Goal: Transaction & Acquisition: Purchase product/service

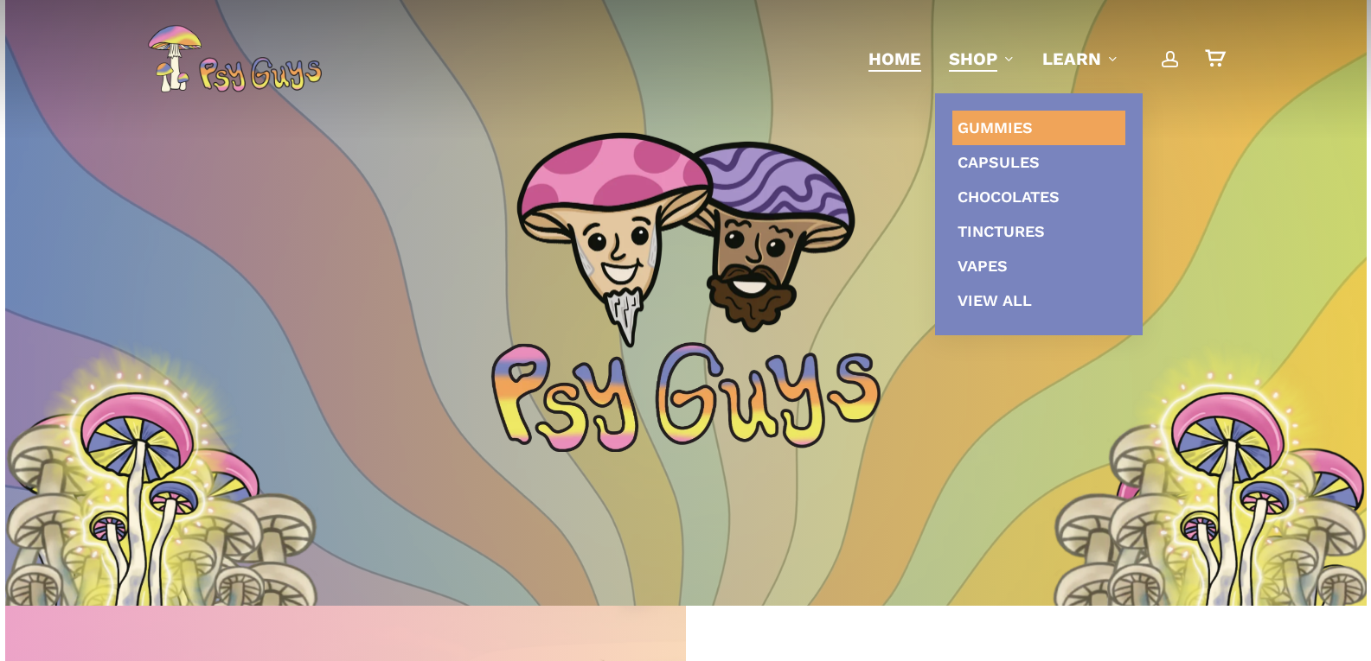
click at [986, 125] on span "Gummies" at bounding box center [994, 127] width 75 height 18
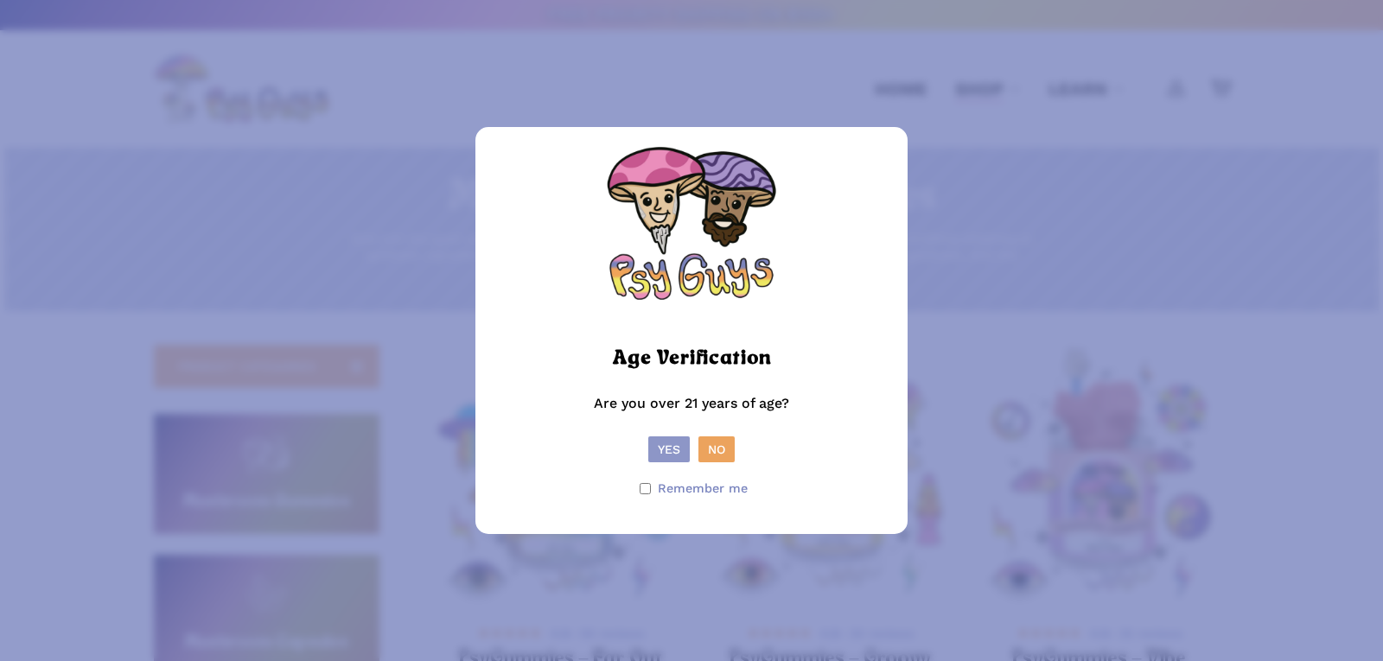
click at [685, 446] on button "Yes" at bounding box center [670, 450] width 42 height 26
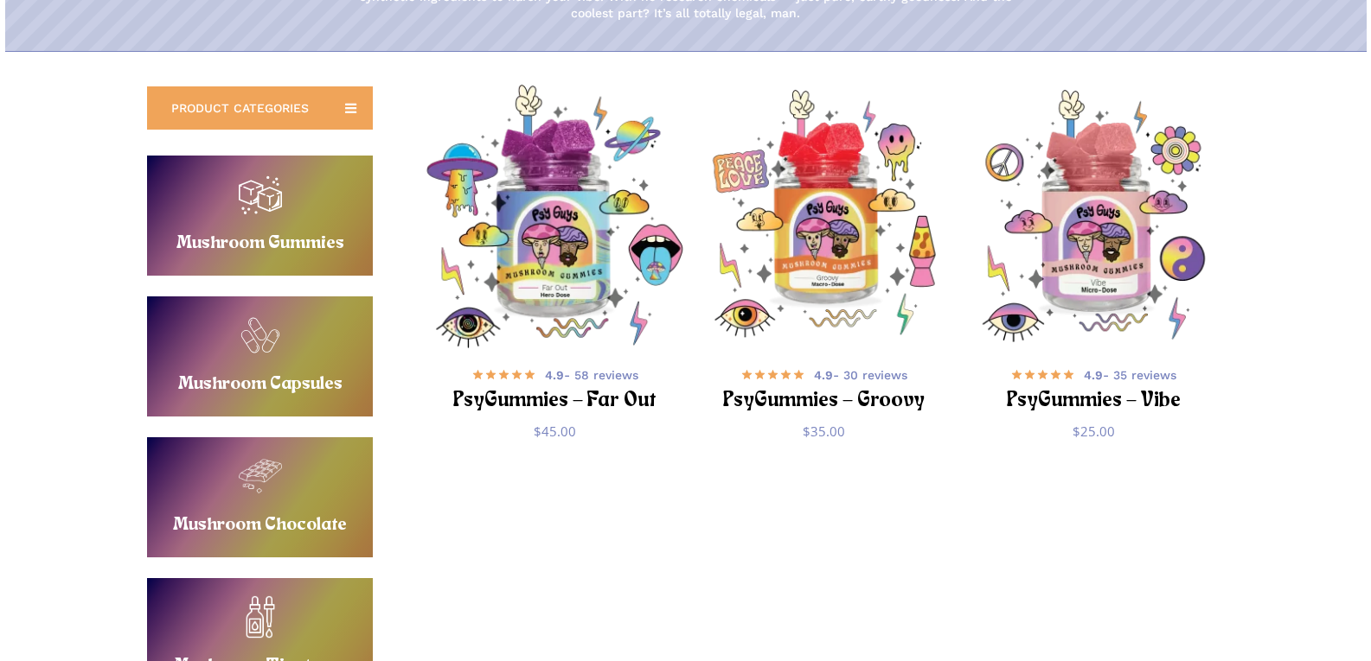
scroll to position [259, 0]
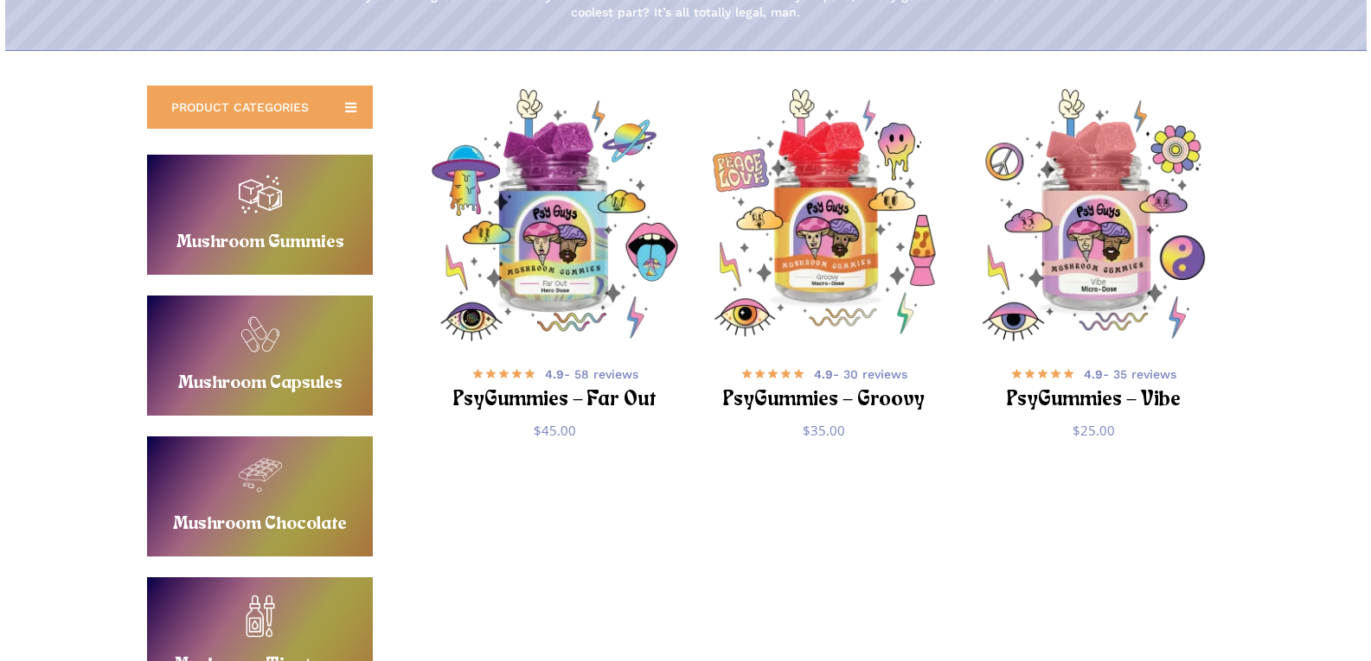
click at [233, 208] on link "Buy Mushroom Gummies" at bounding box center [260, 215] width 226 height 120
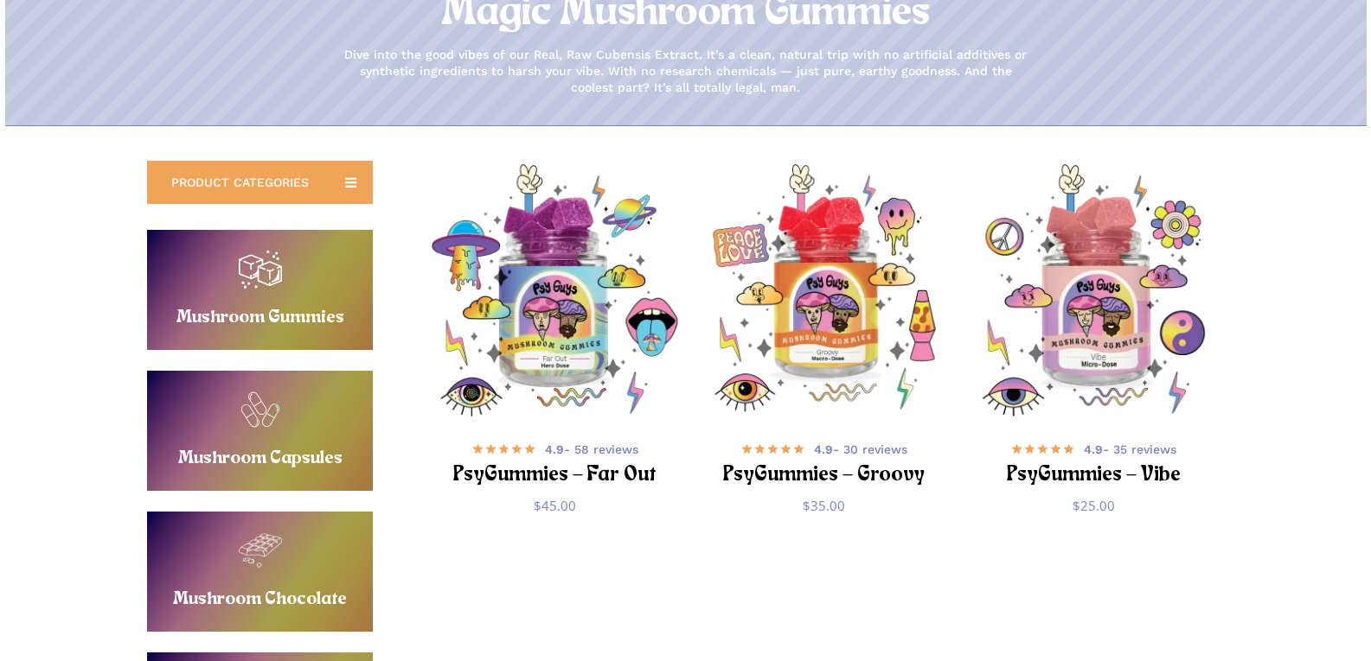
scroll to position [173, 0]
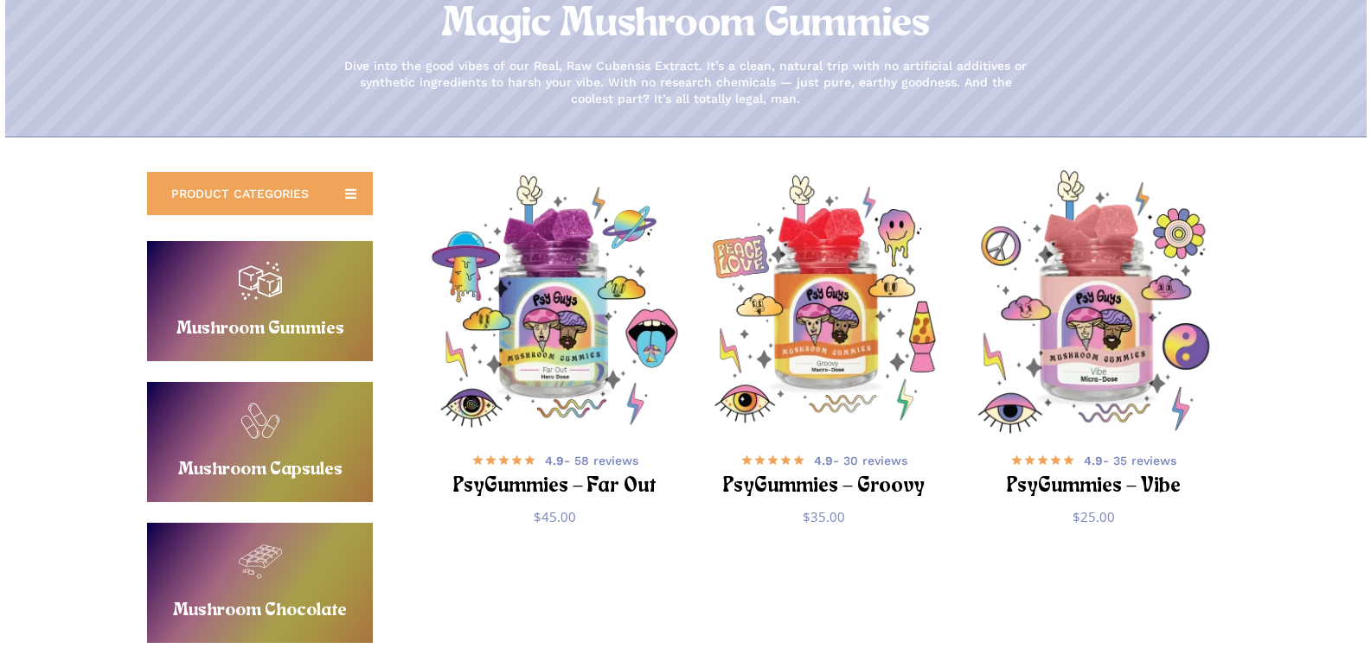
click at [1115, 367] on img "PsyGummies - Vibe" at bounding box center [1093, 301] width 263 height 263
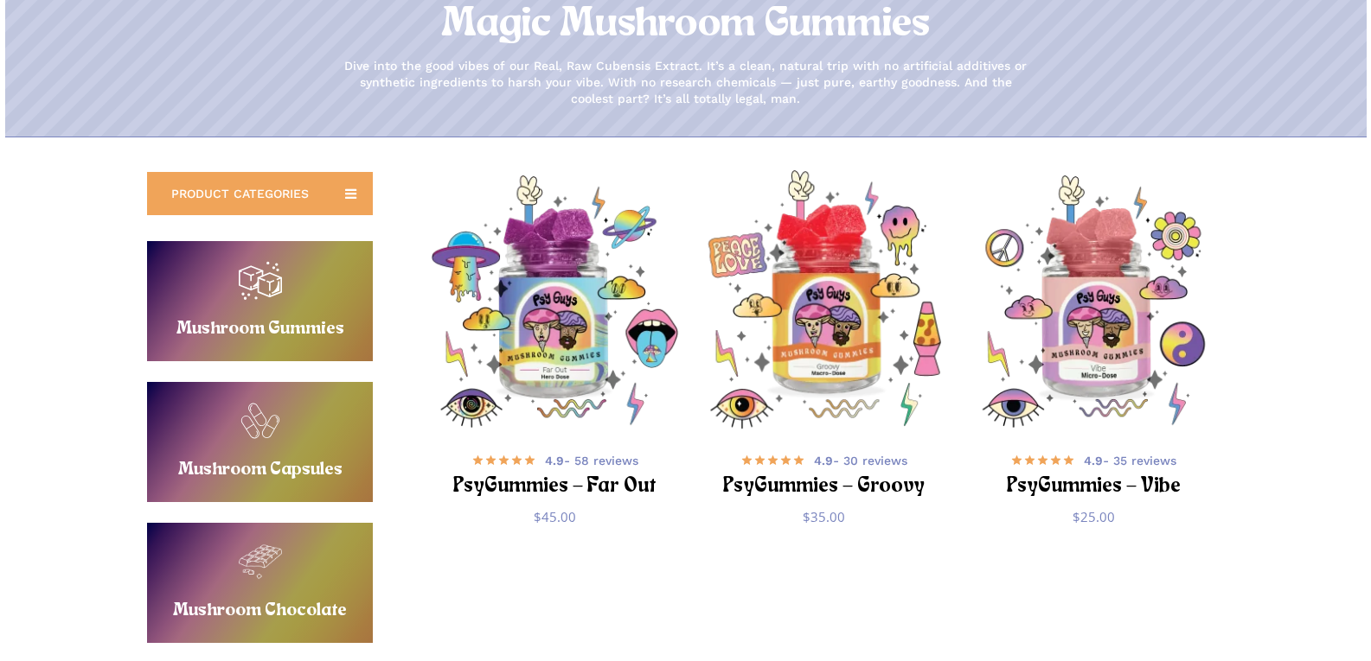
click at [834, 347] on img "PsyGummies - Groovy" at bounding box center [824, 301] width 263 height 263
